Goal: Information Seeking & Learning: Learn about a topic

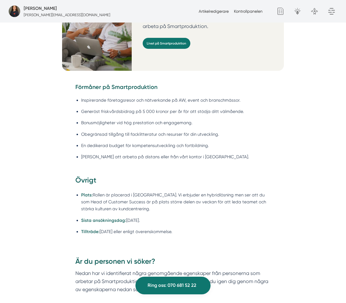
scroll to position [813, 0]
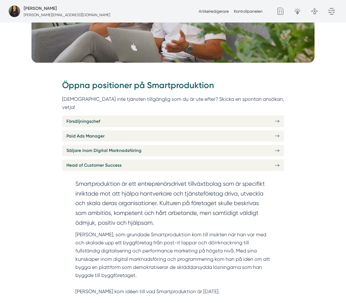
scroll to position [206, 0]
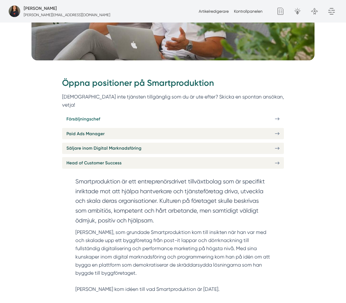
click at [94, 116] on span "Försäljningschef" at bounding box center [83, 119] width 34 height 7
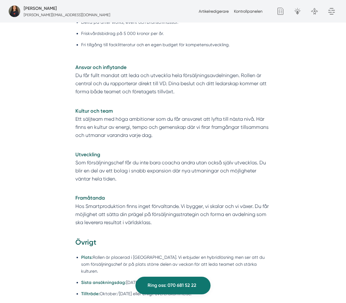
scroll to position [1043, 0]
